Goal: Transaction & Acquisition: Book appointment/travel/reservation

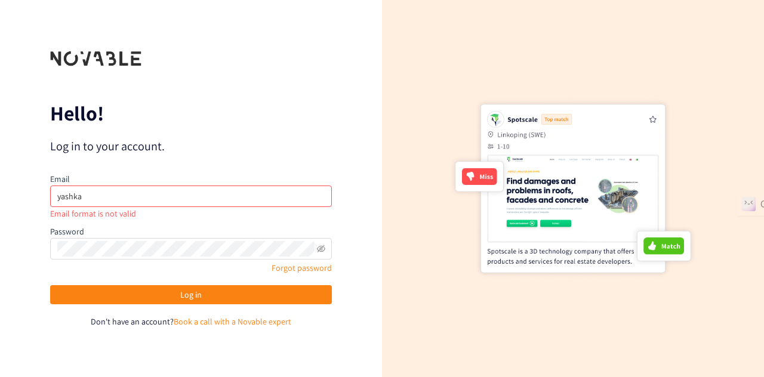
click at [140, 320] on span "Don't have an account?" at bounding box center [132, 321] width 83 height 11
click at [205, 324] on link "Book a call with a Novable expert" at bounding box center [233, 321] width 118 height 11
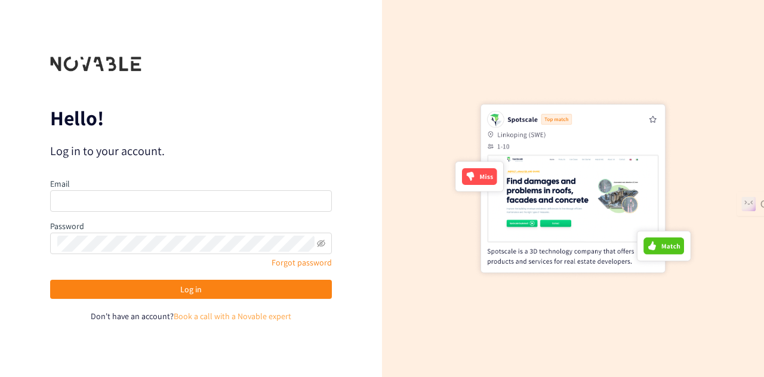
click at [277, 311] on link "Book a call with a Novable expert" at bounding box center [233, 316] width 118 height 11
